Goal: Transaction & Acquisition: Download file/media

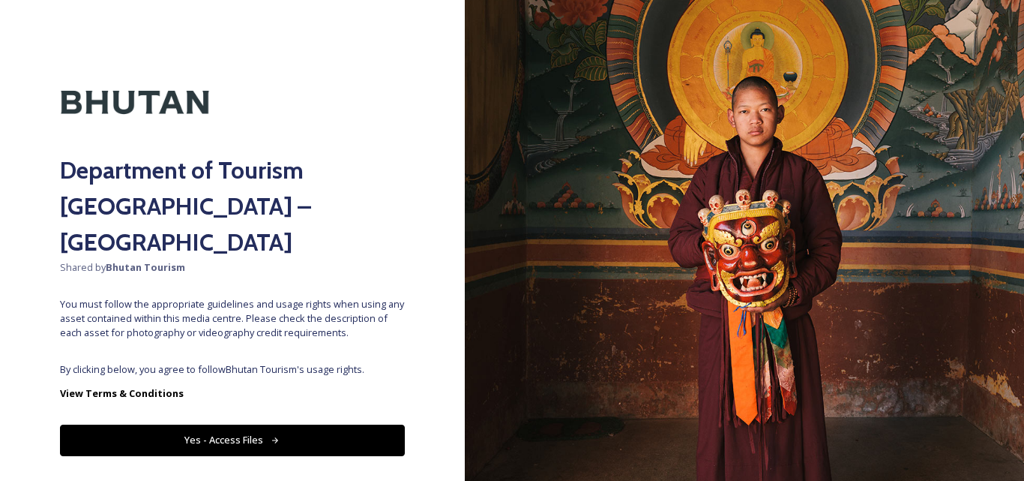
click at [222, 319] on div "Department of Tourism [GEOGRAPHIC_DATA] – Brand Centre Shared by Bhutan Tourism…" at bounding box center [232, 240] width 465 height 361
click at [227, 424] on button "Yes - Access Files" at bounding box center [232, 439] width 345 height 31
click at [245, 424] on button "Yes - Access Files" at bounding box center [232, 439] width 345 height 31
click at [241, 424] on button "Yes - Access Files" at bounding box center [232, 439] width 345 height 31
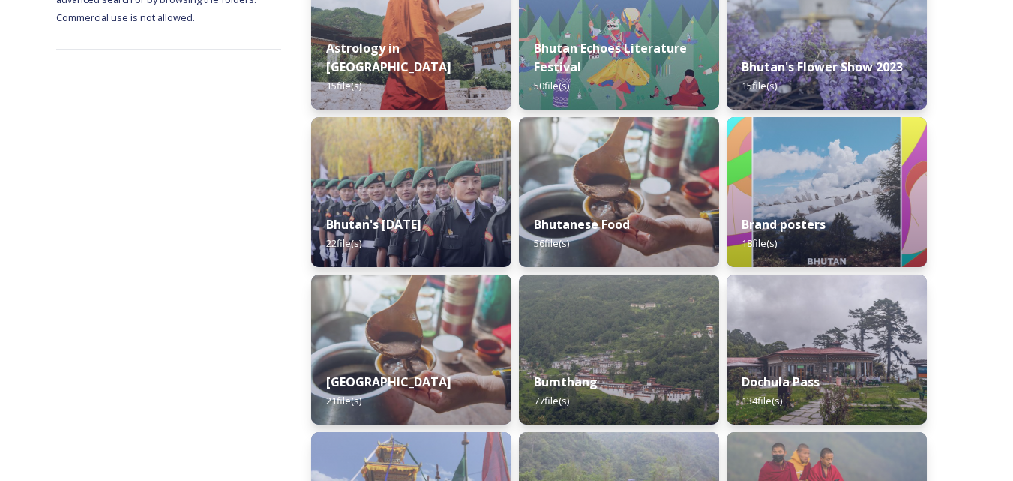
scroll to position [283, 0]
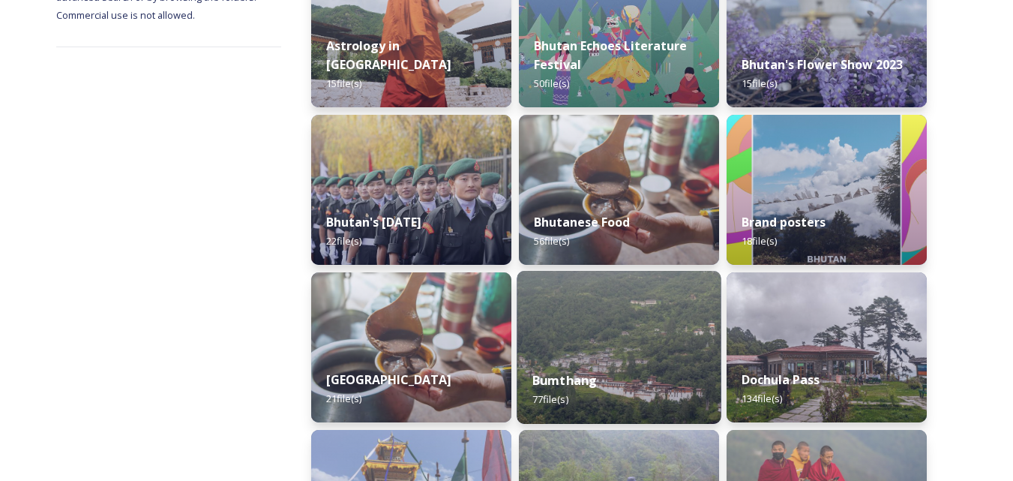
click at [653, 392] on div "Bumthang 77 file(s)" at bounding box center [619, 389] width 204 height 68
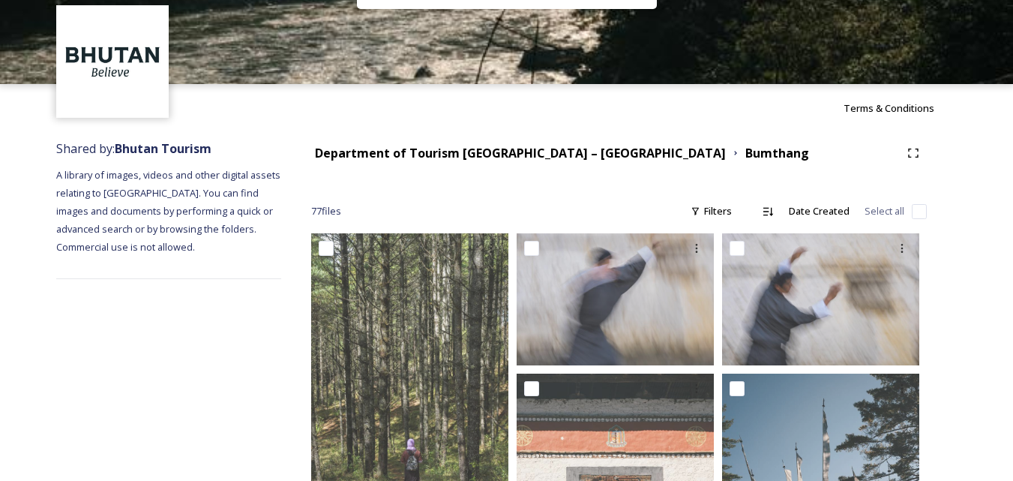
scroll to position [49, 0]
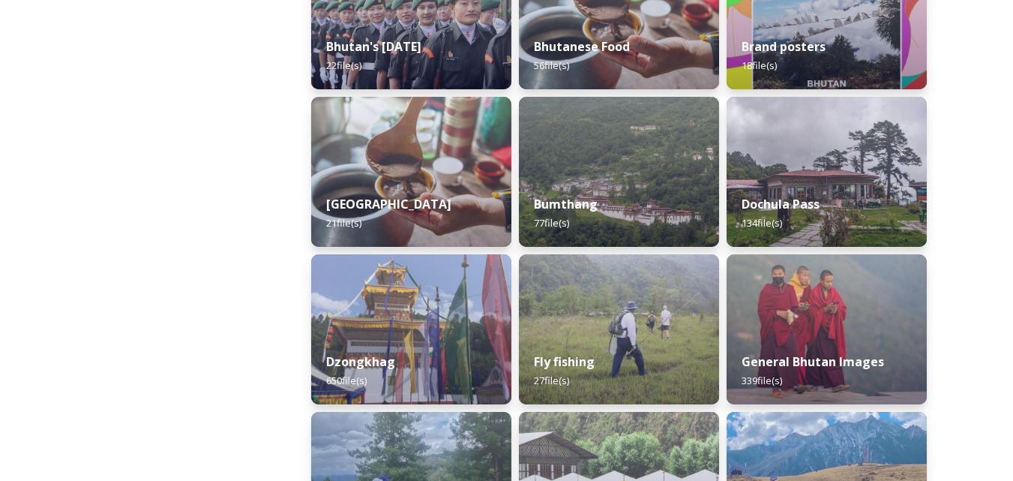
scroll to position [457, 0]
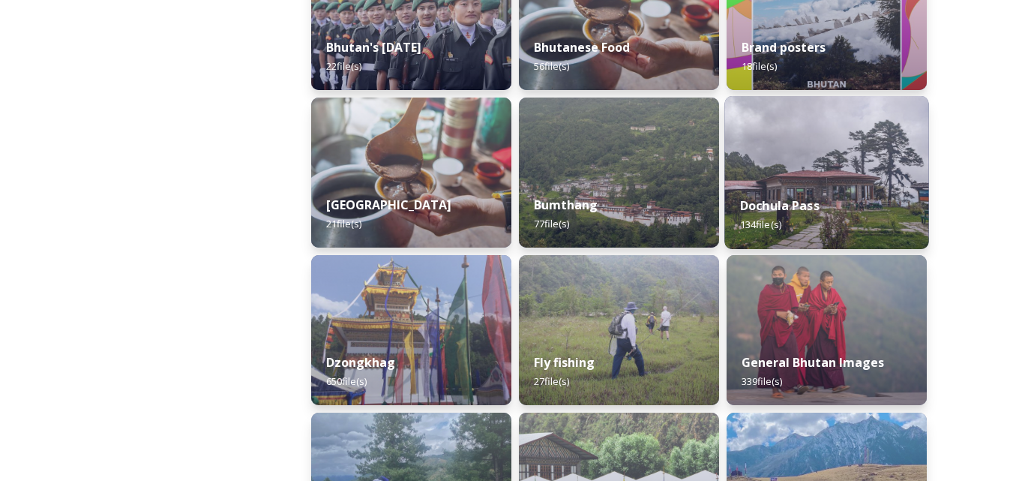
click at [792, 194] on div "Dochula Pass 134 file(s)" at bounding box center [826, 215] width 204 height 68
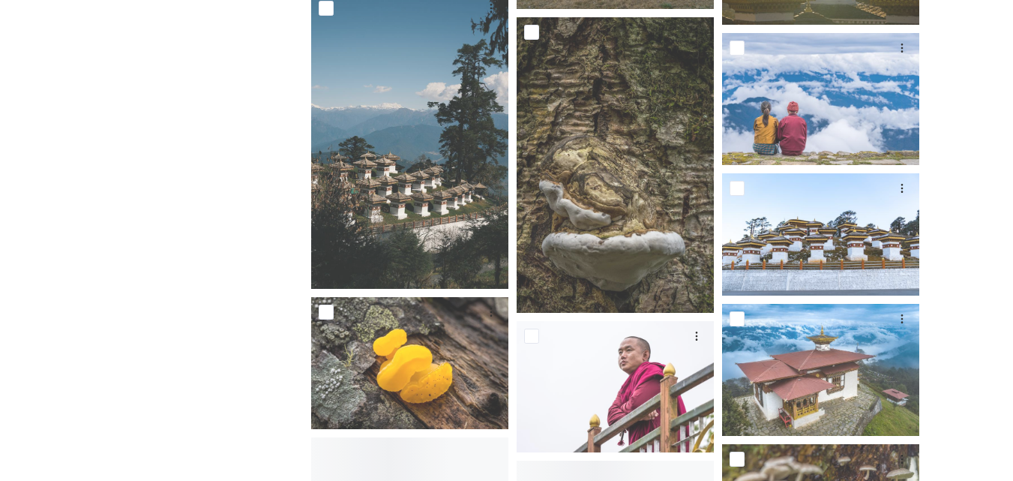
scroll to position [3926, 0]
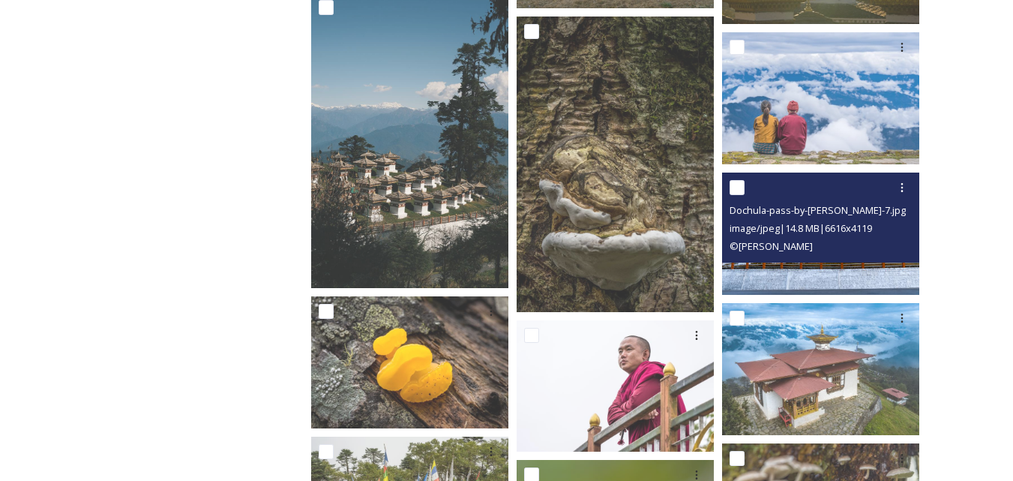
click at [847, 273] on img at bounding box center [820, 233] width 197 height 123
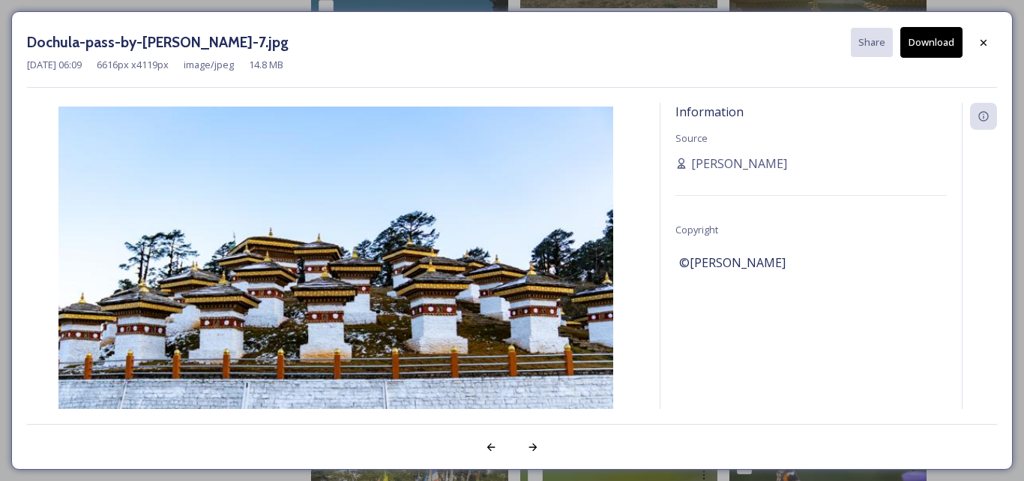
click at [935, 43] on button "Download" at bounding box center [932, 42] width 62 height 31
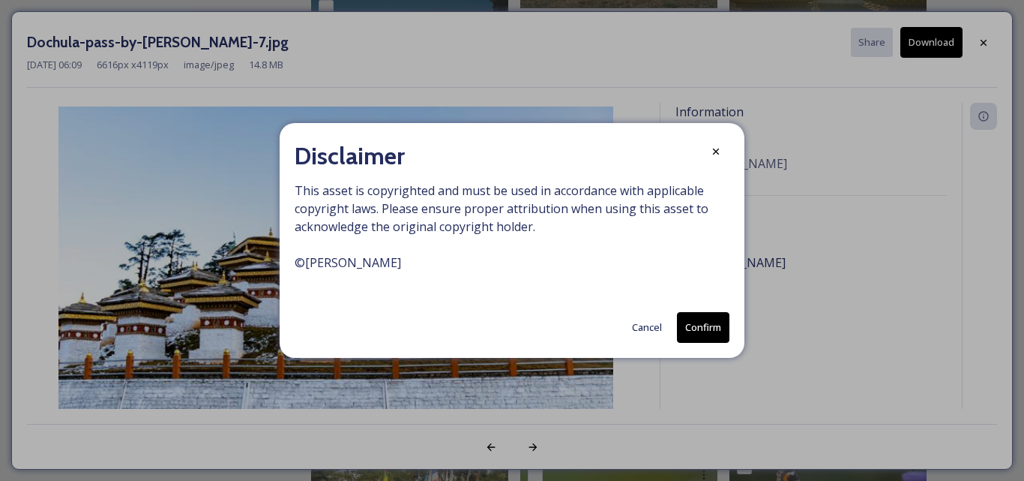
click at [701, 323] on button "Confirm" at bounding box center [703, 327] width 52 height 31
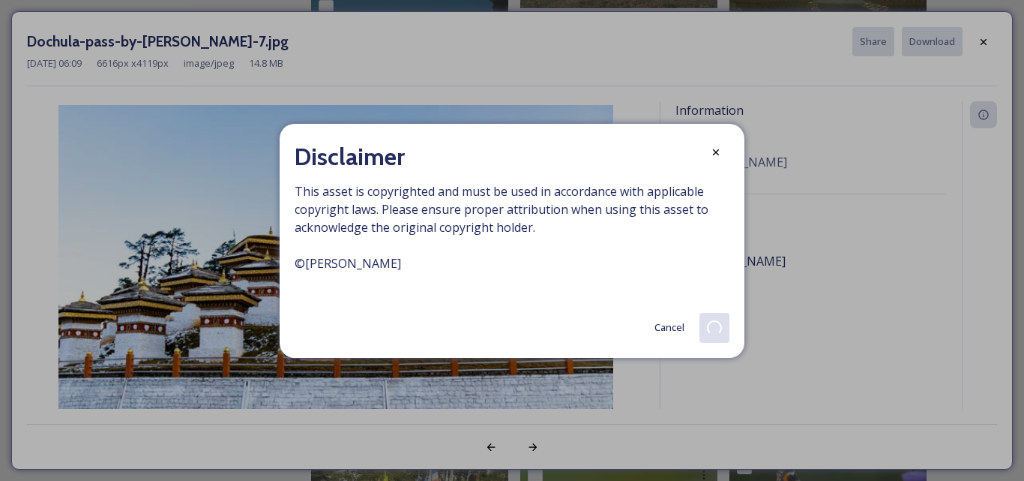
click at [550, 139] on div "Disclaimer" at bounding box center [512, 157] width 435 height 36
drag, startPoint x: 550, startPoint y: 139, endPoint x: 608, endPoint y: 107, distance: 65.8
click at [608, 107] on div "Disclaimer This asset is copyrighted and must be used in accordance with applic…" at bounding box center [512, 240] width 1024 height 481
